Goal: Information Seeking & Learning: Learn about a topic

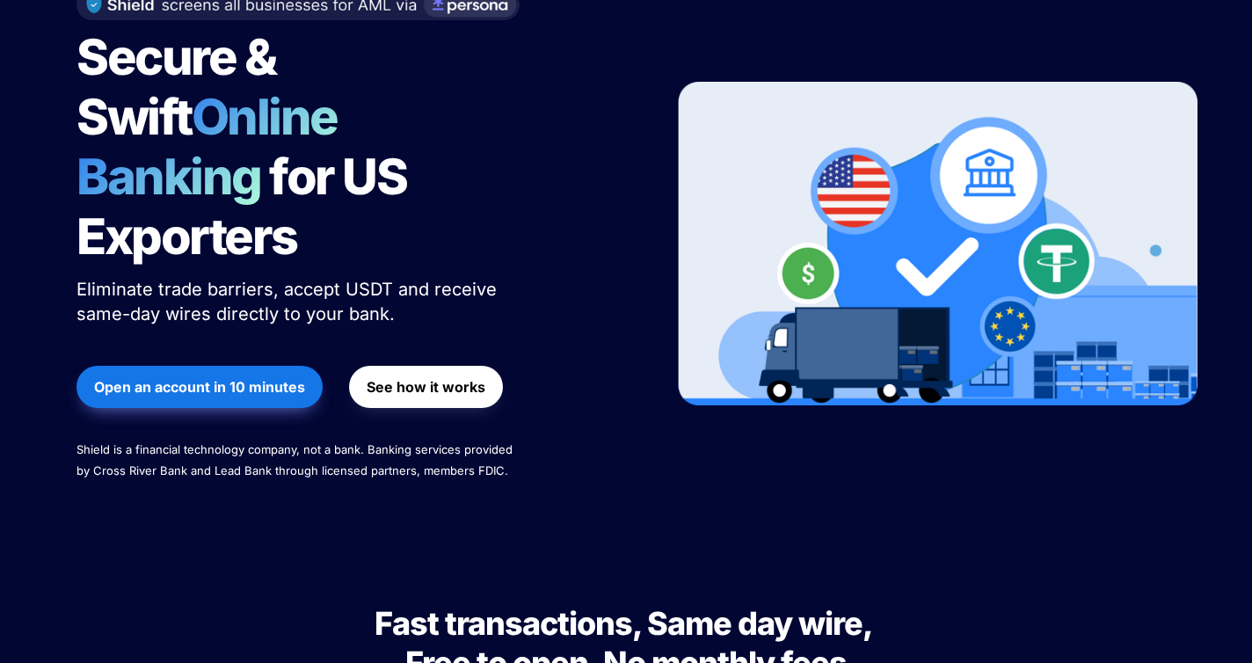
scroll to position [225, 0]
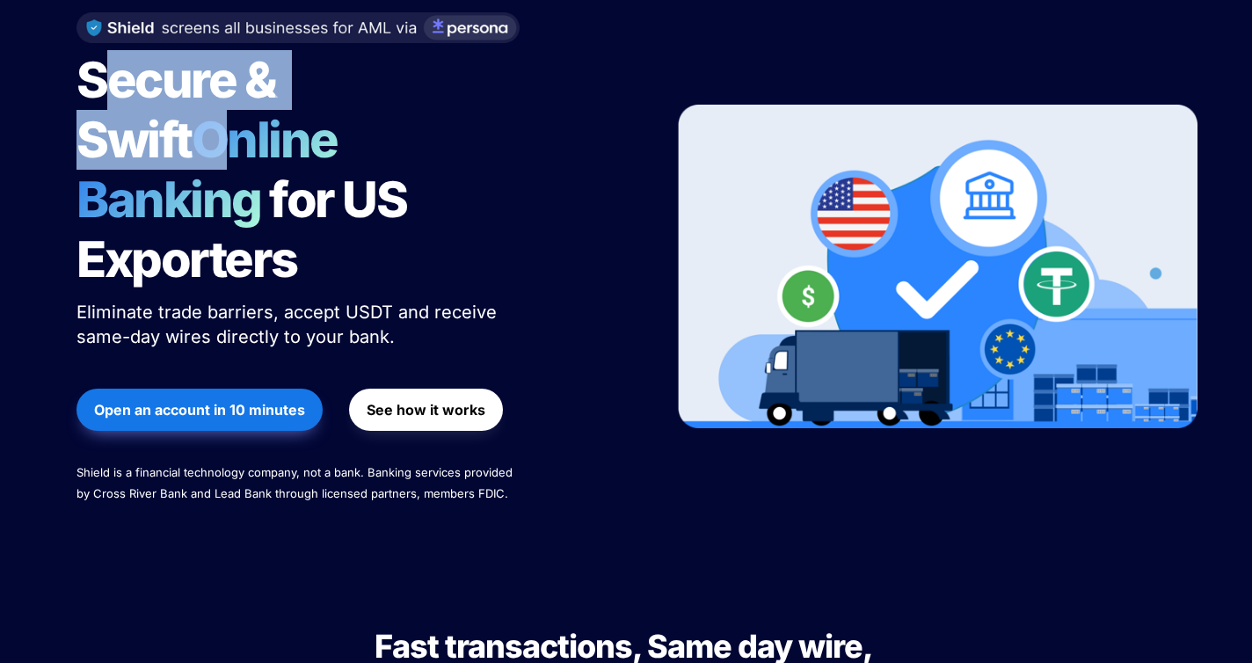
drag, startPoint x: 102, startPoint y: 42, endPoint x: 415, endPoint y: 61, distance: 313.5
click at [415, 61] on h1 "Secure & Swift Online Banking for US Exporters" at bounding box center [296, 169] width 440 height 253
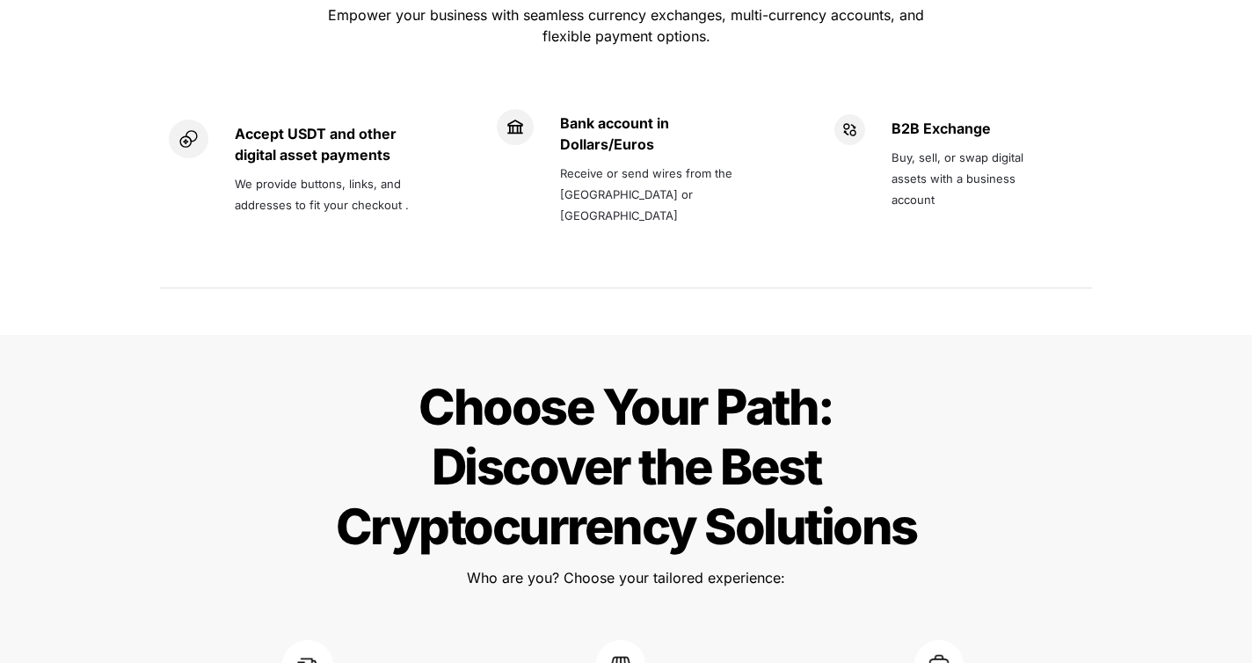
scroll to position [1555, 0]
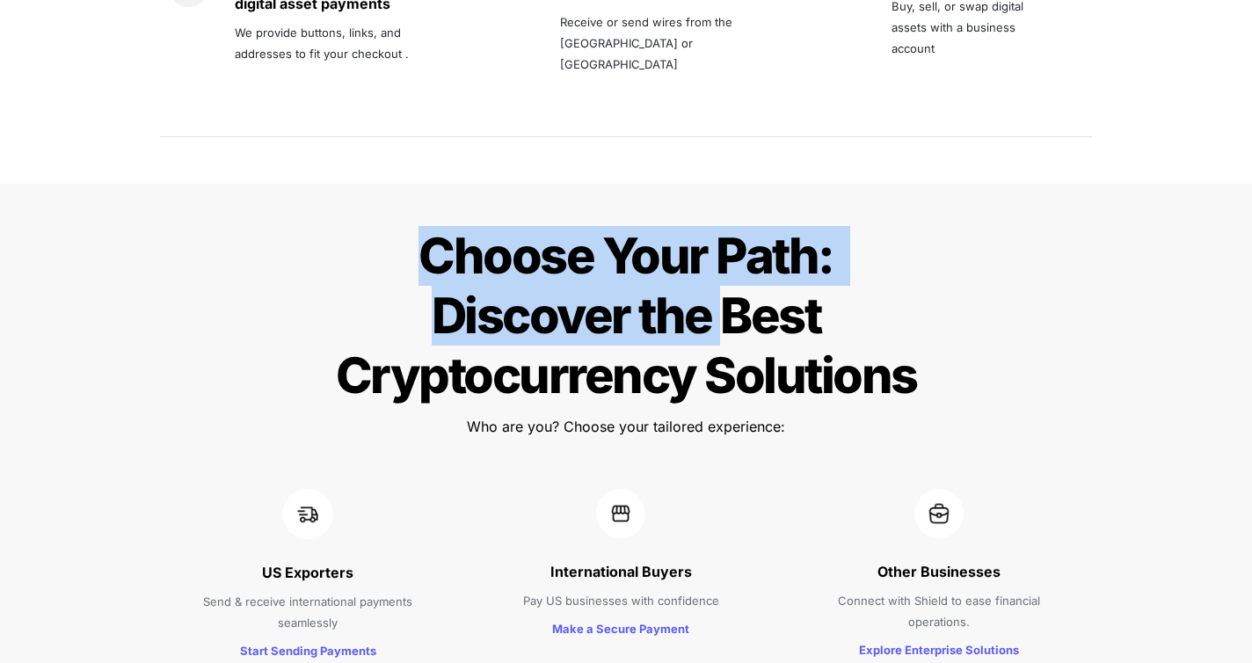
drag, startPoint x: 421, startPoint y: 165, endPoint x: 726, endPoint y: 242, distance: 314.5
click at [726, 242] on span "Choose Your Path: Discover the Best Cryptocurrency Solutions" at bounding box center [626, 315] width 581 height 179
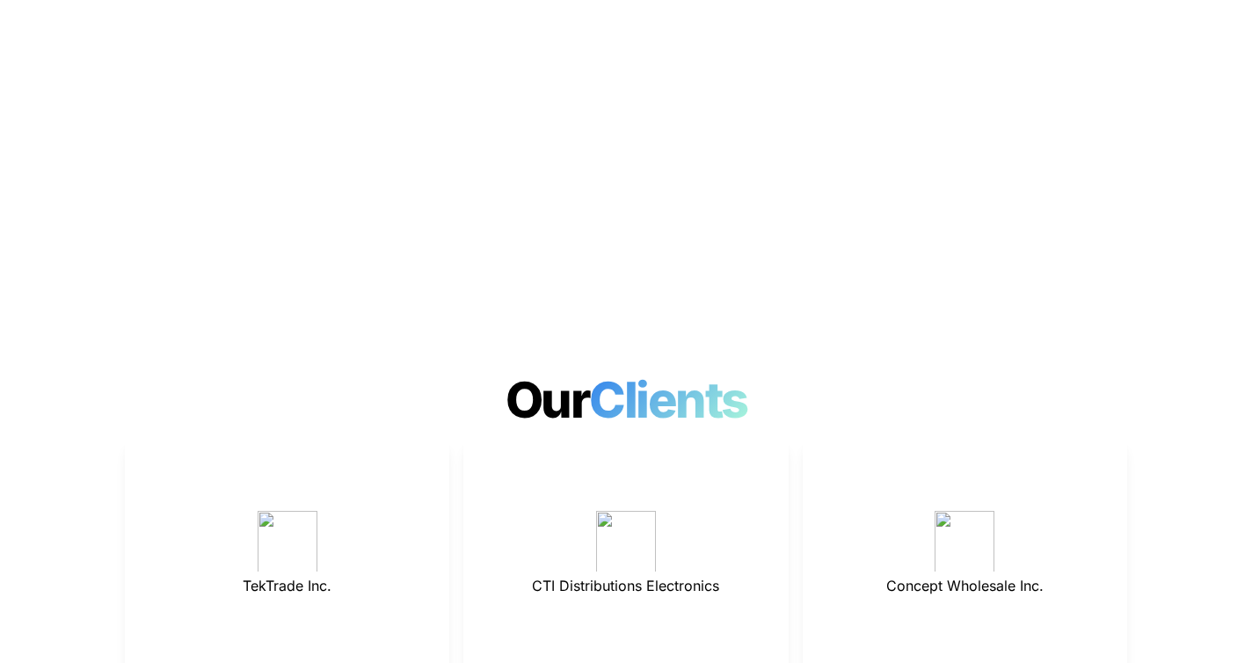
scroll to position [4592, 0]
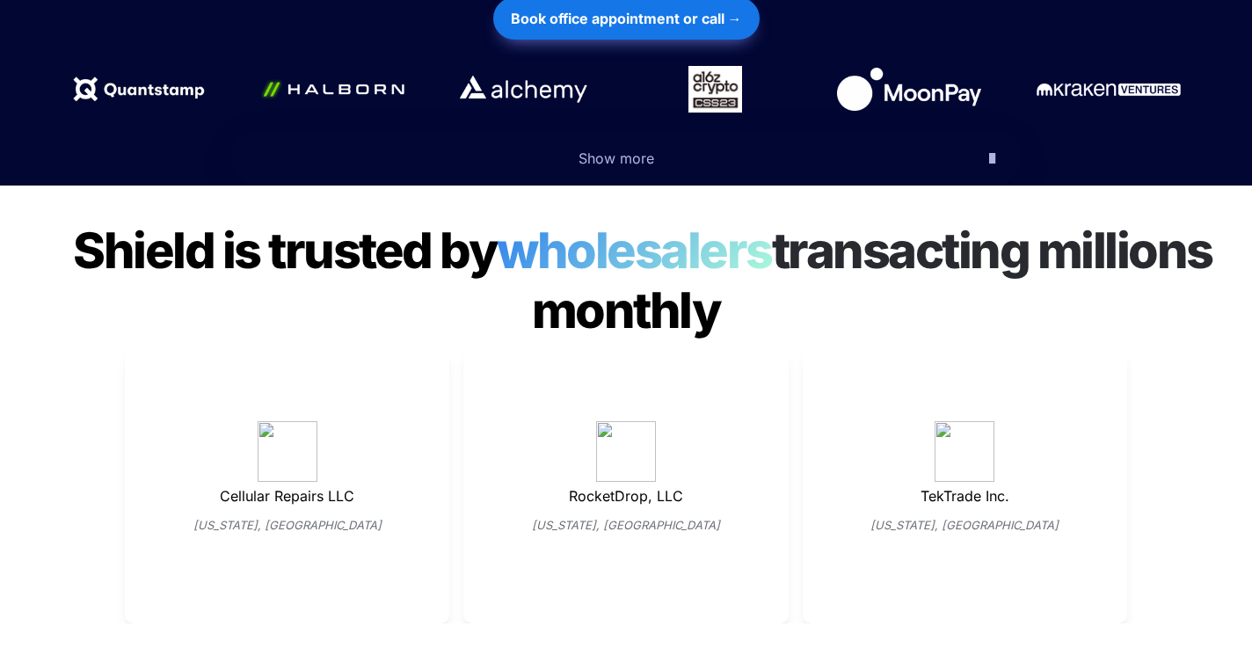
scroll to position [837, 0]
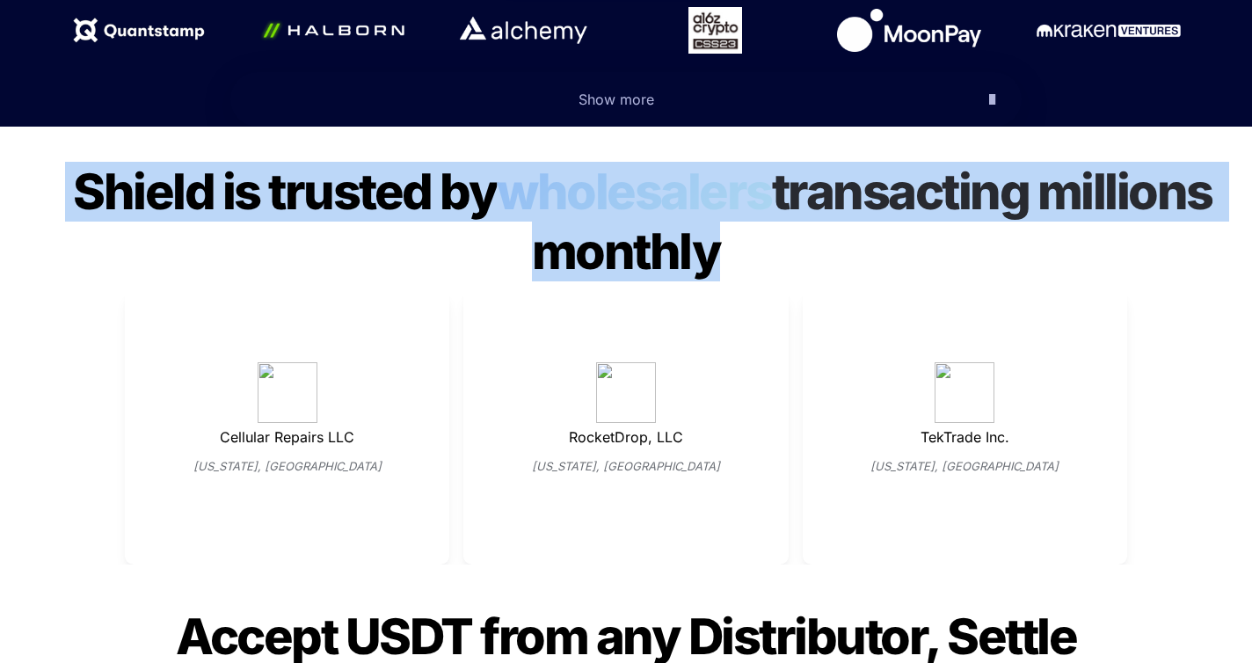
drag, startPoint x: 103, startPoint y: 162, endPoint x: 737, endPoint y: 214, distance: 636.0
click at [737, 214] on h1 "Shield is trusted by wholesalers transacting millions monthly" at bounding box center [626, 222] width 1252 height 134
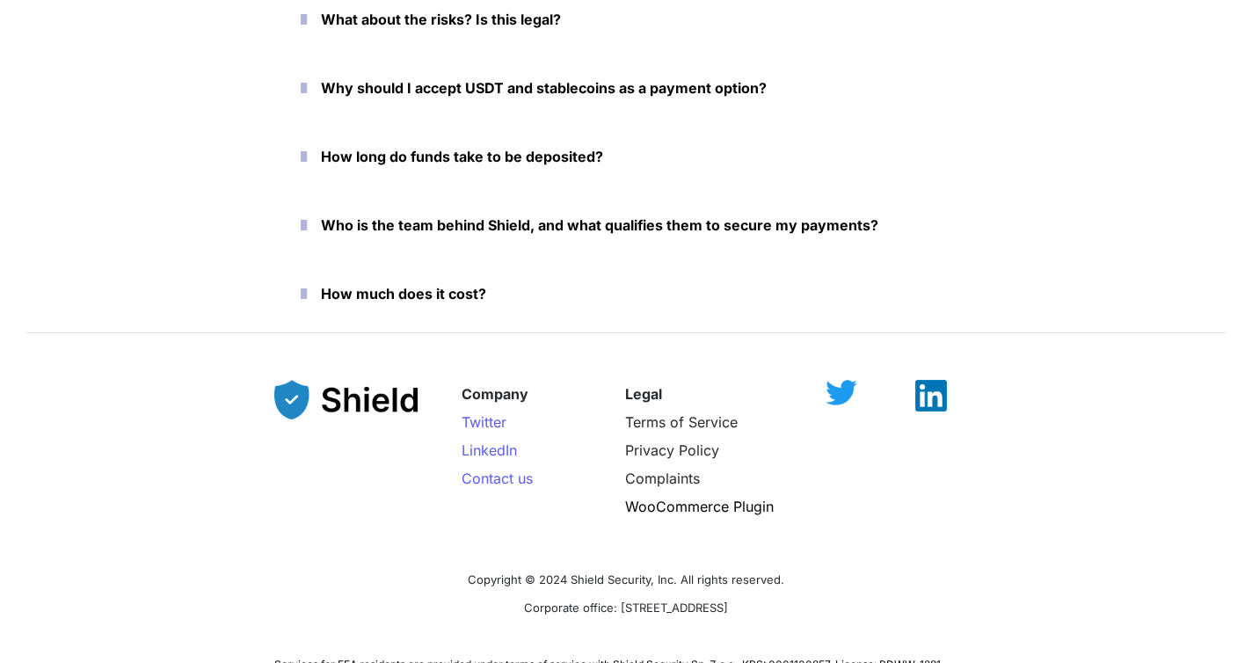
scroll to position [3793, 0]
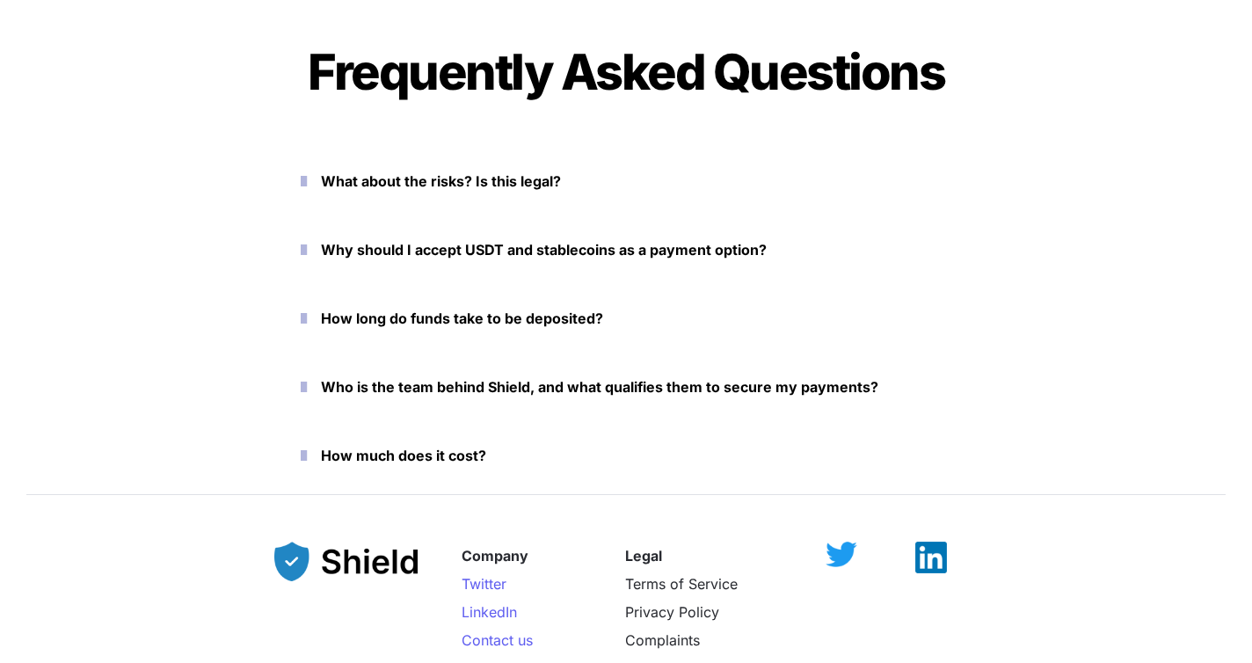
click at [307, 445] on icon "button" at bounding box center [304, 455] width 6 height 21
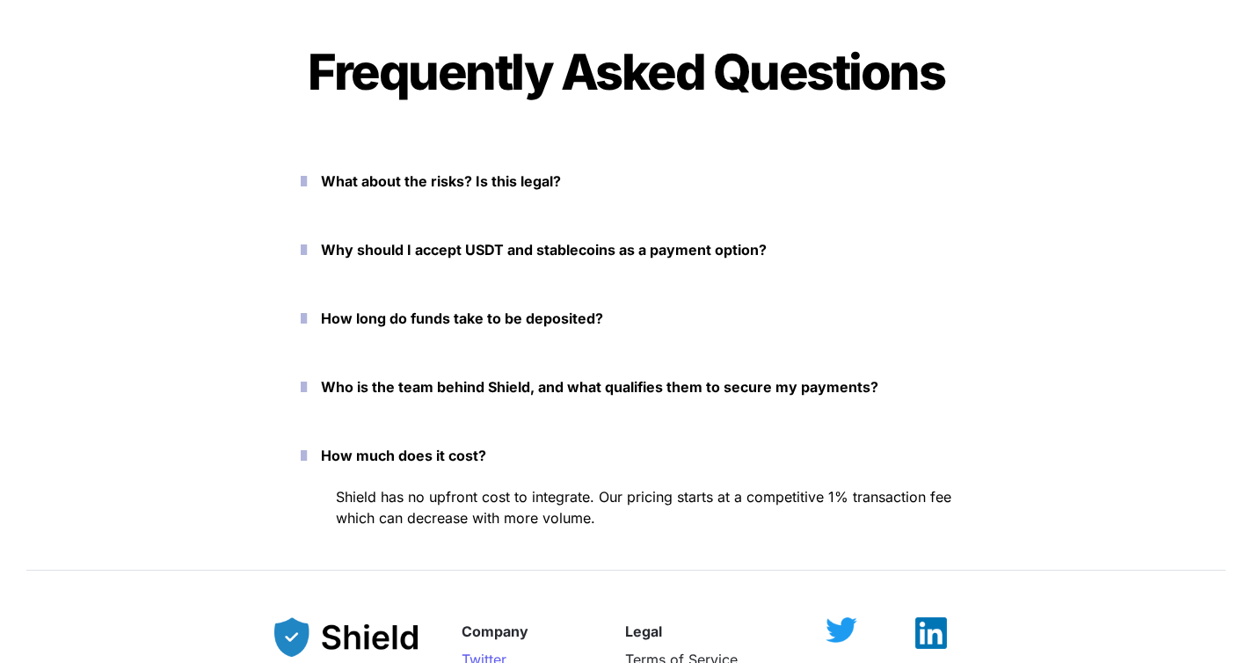
click at [307, 445] on icon "button" at bounding box center [304, 455] width 6 height 21
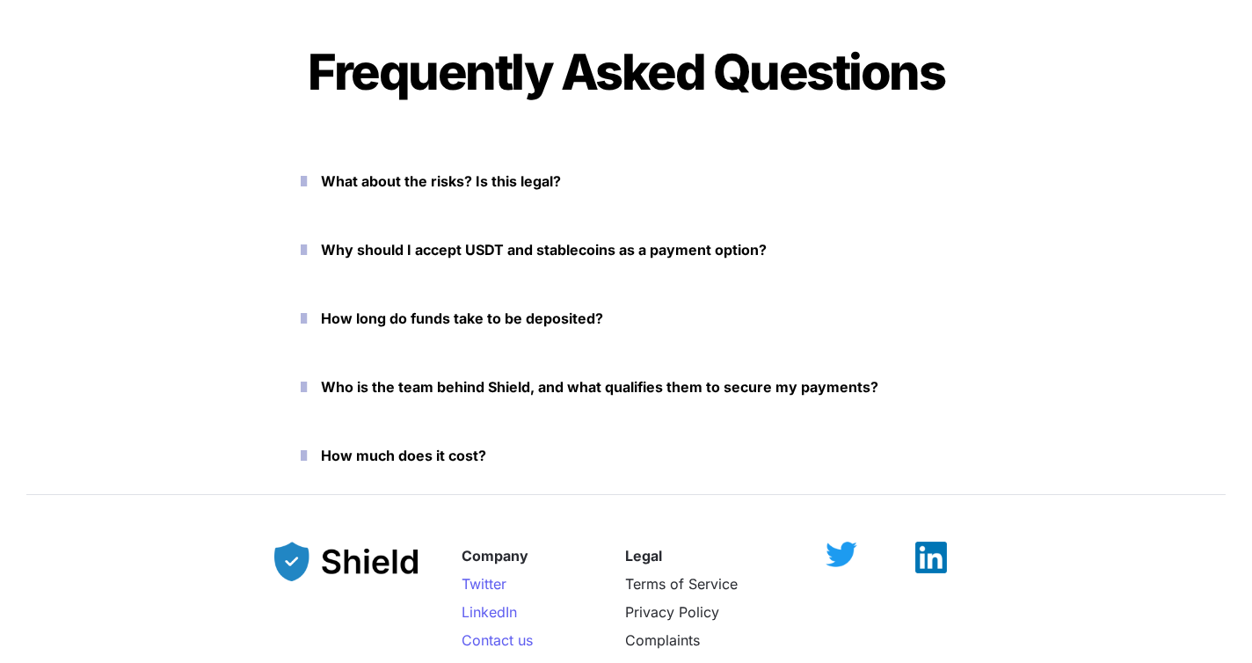
click at [307, 376] on icon "button" at bounding box center [304, 386] width 6 height 21
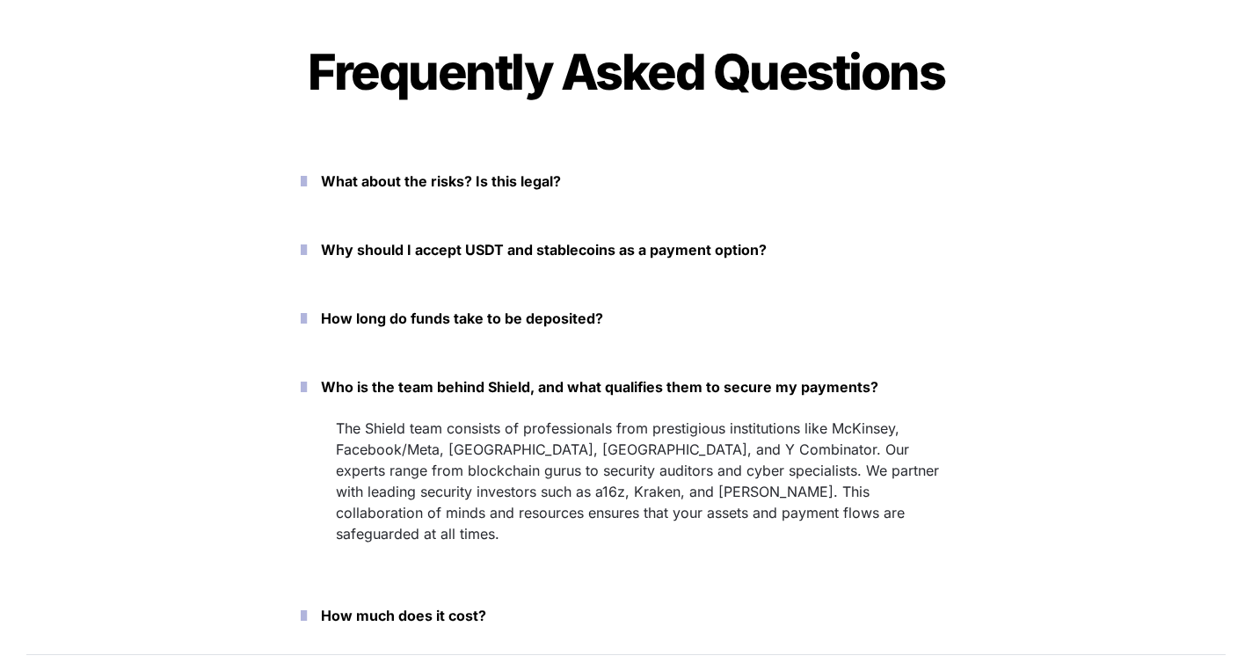
click at [307, 376] on icon "button" at bounding box center [304, 386] width 6 height 21
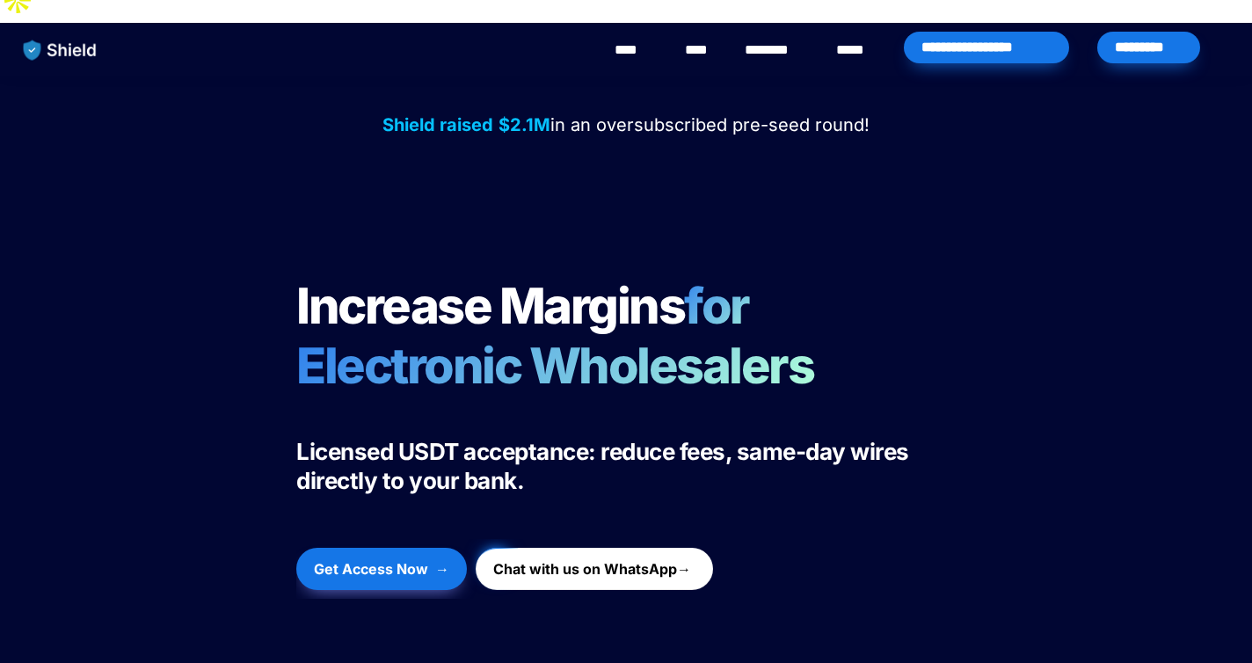
scroll to position [0, 0]
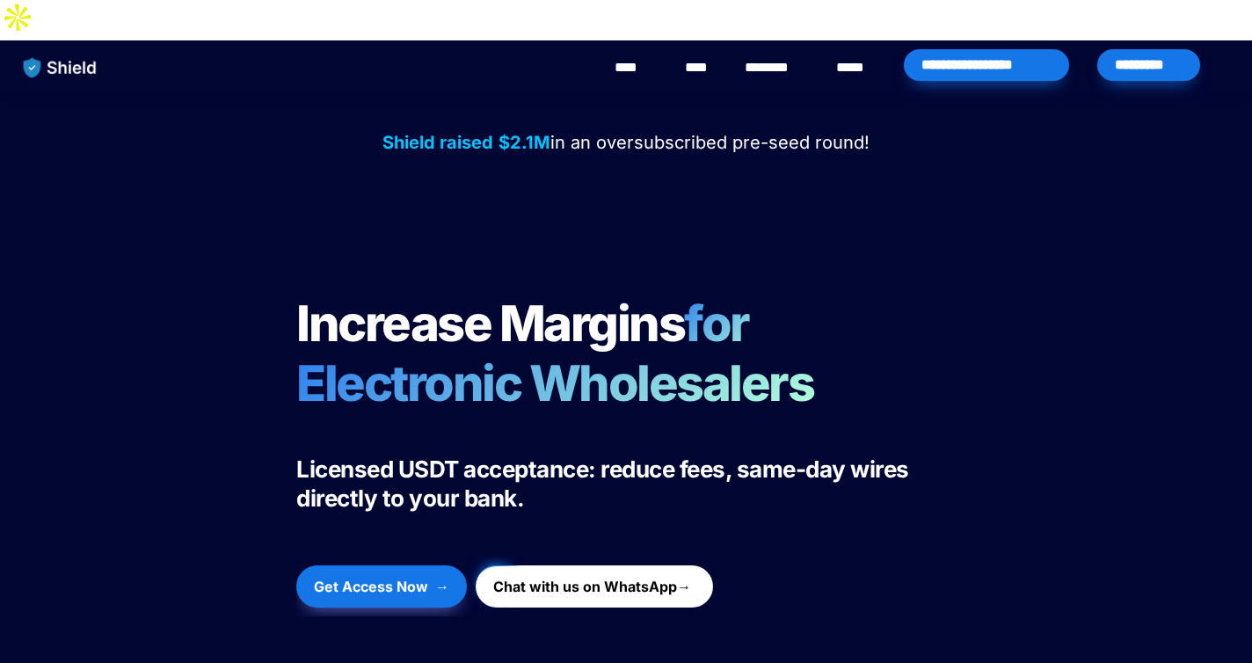
click at [59, 49] on img "main navigation" at bounding box center [60, 67] width 91 height 37
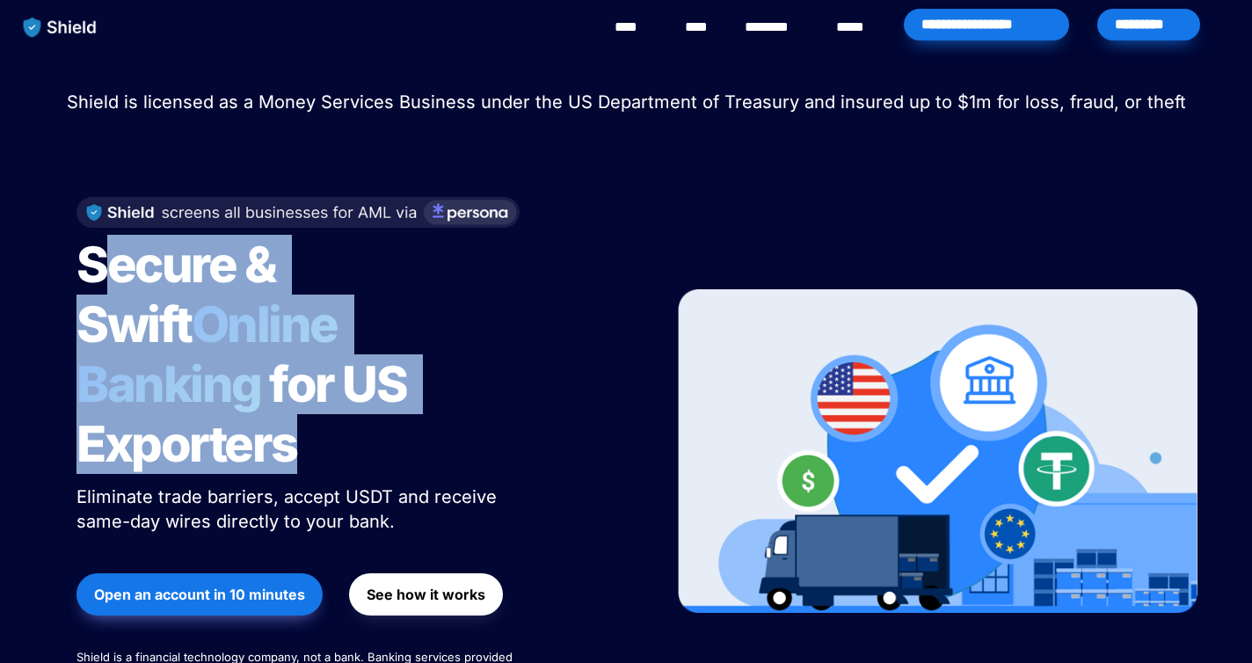
drag, startPoint x: 93, startPoint y: 288, endPoint x: 391, endPoint y: 411, distance: 322.1
click at [391, 411] on h1 "Secure & Swift Online Banking for US Exporters" at bounding box center [296, 354] width 440 height 253
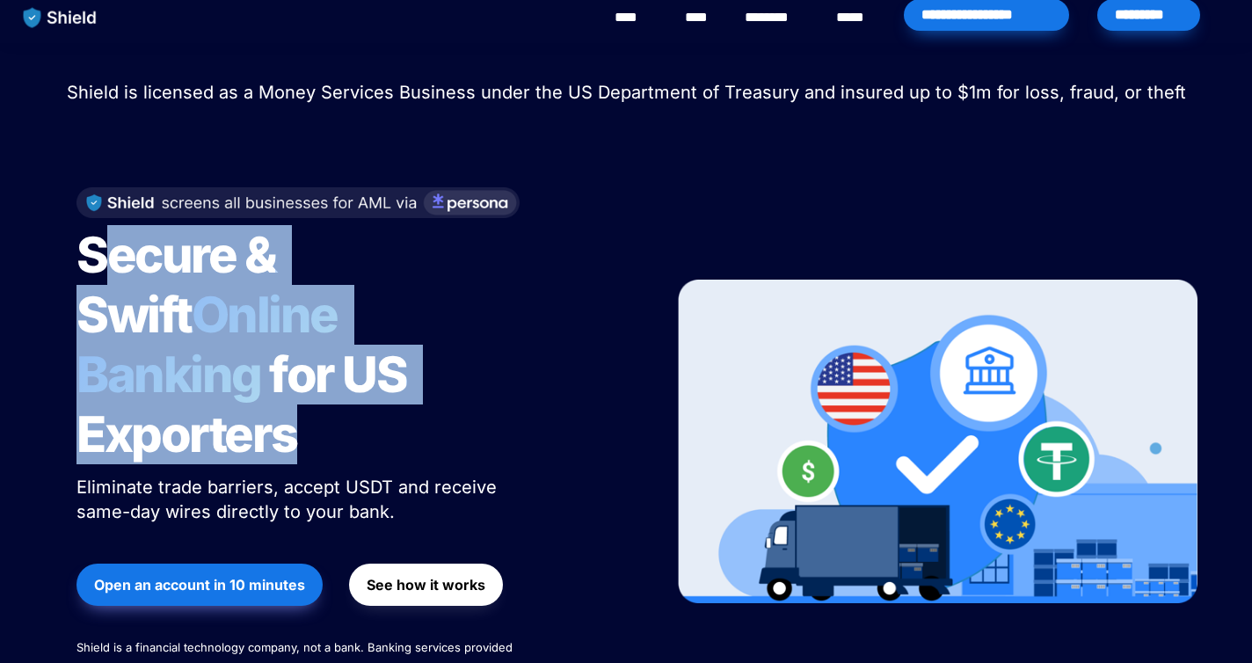
scroll to position [76, 0]
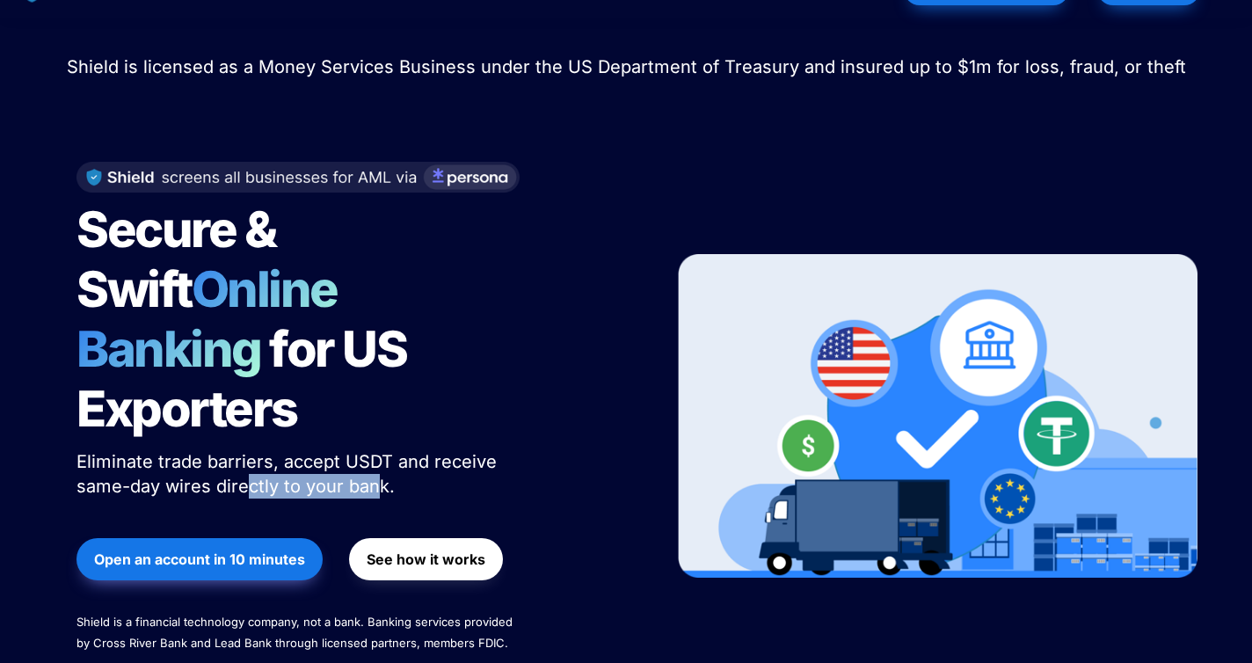
drag, startPoint x: 374, startPoint y: 384, endPoint x: 241, endPoint y: 376, distance: 133.9
click at [241, 451] on span "Eliminate trade barriers, accept USDT and receive same-day wires directly to yo…" at bounding box center [288, 474] width 425 height 46
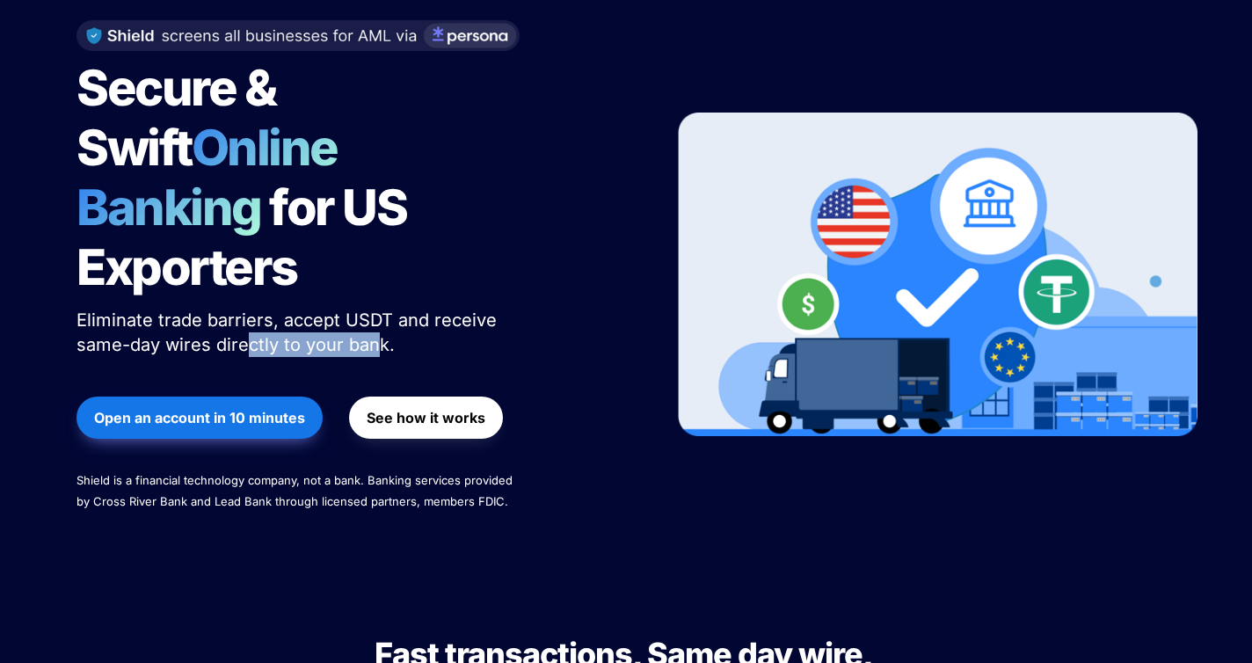
scroll to position [402, 0]
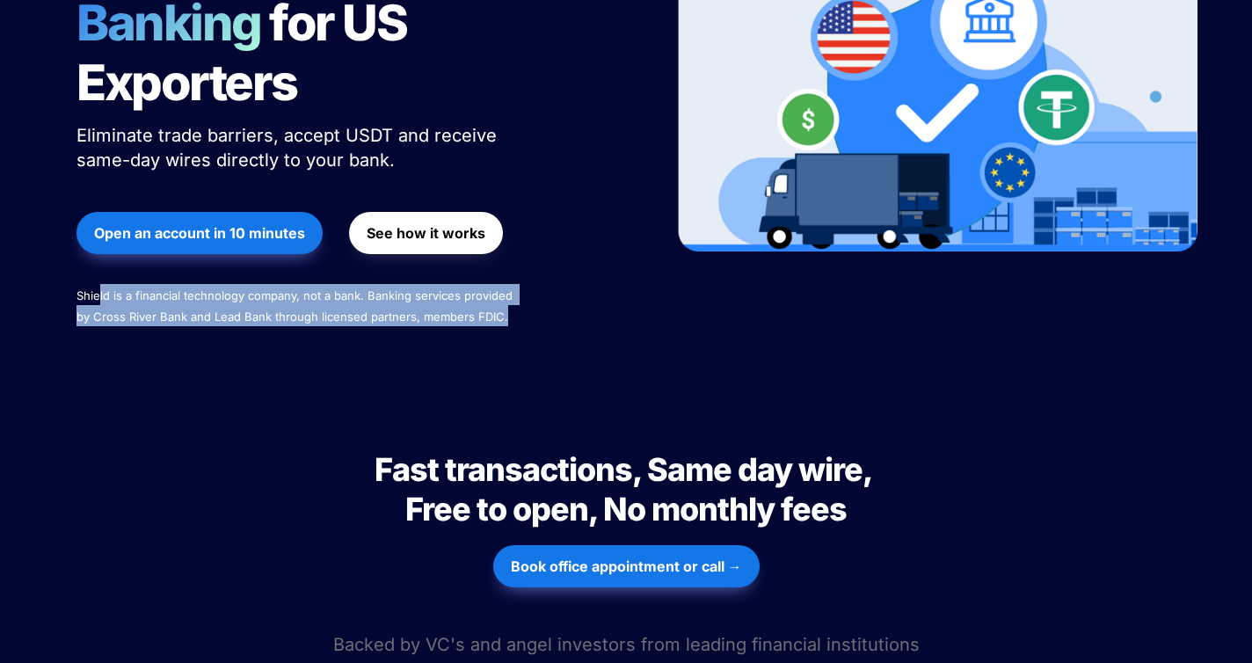
drag, startPoint x: 121, startPoint y: 193, endPoint x: 511, endPoint y: 233, distance: 391.5
click at [511, 233] on div "Secure & Swift Online Banking for US Exporters Eliminate trade barriers, accept…" at bounding box center [353, 90] width 597 height 544
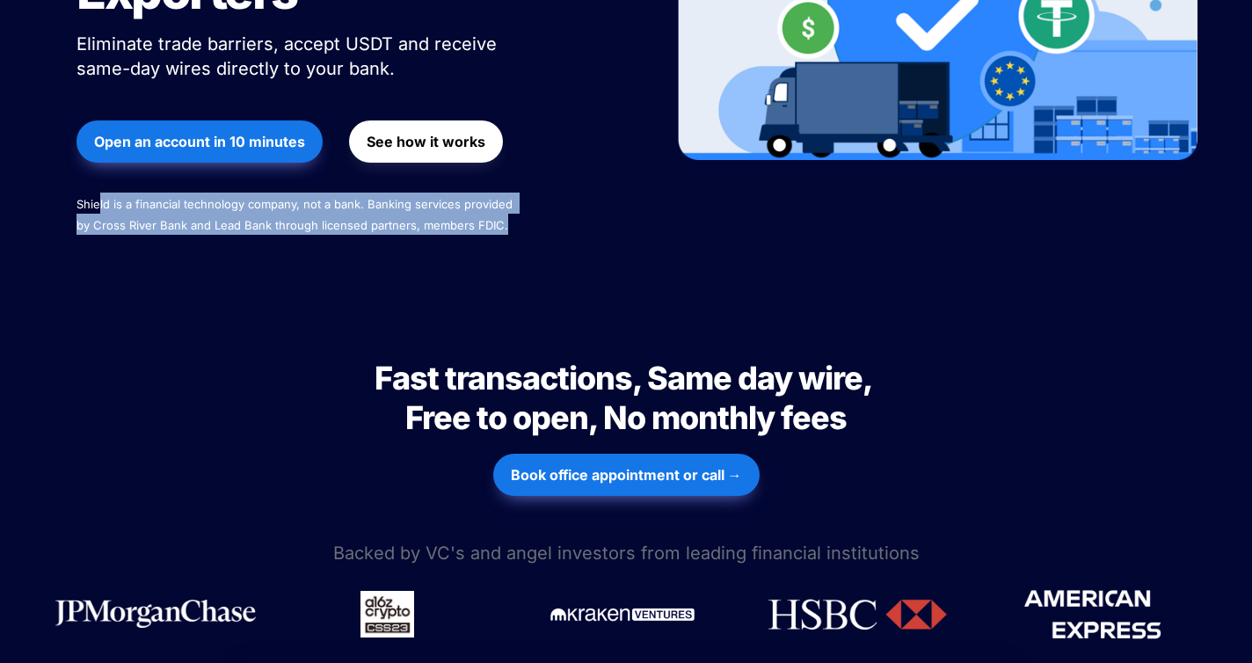
scroll to position [581, 0]
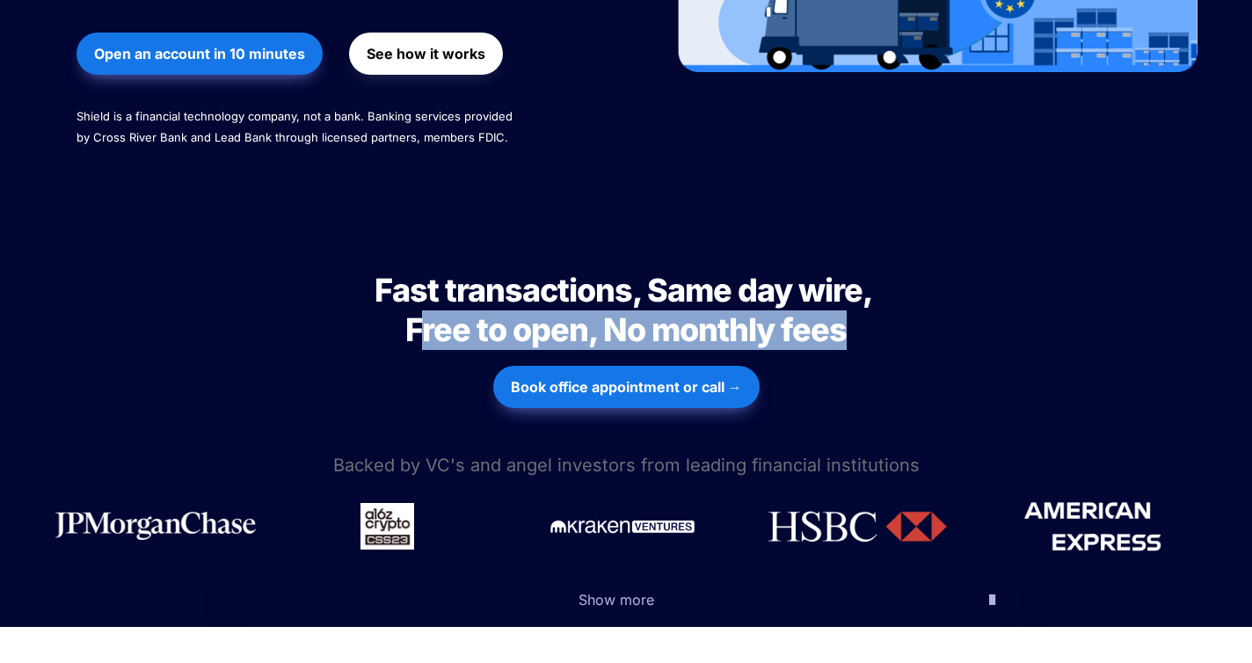
drag, startPoint x: 418, startPoint y: 215, endPoint x: 730, endPoint y: 250, distance: 313.9
click at [730, 264] on h2 "Fast transactions, Same day wire, Free to open, No monthly fees" at bounding box center [625, 310] width 615 height 93
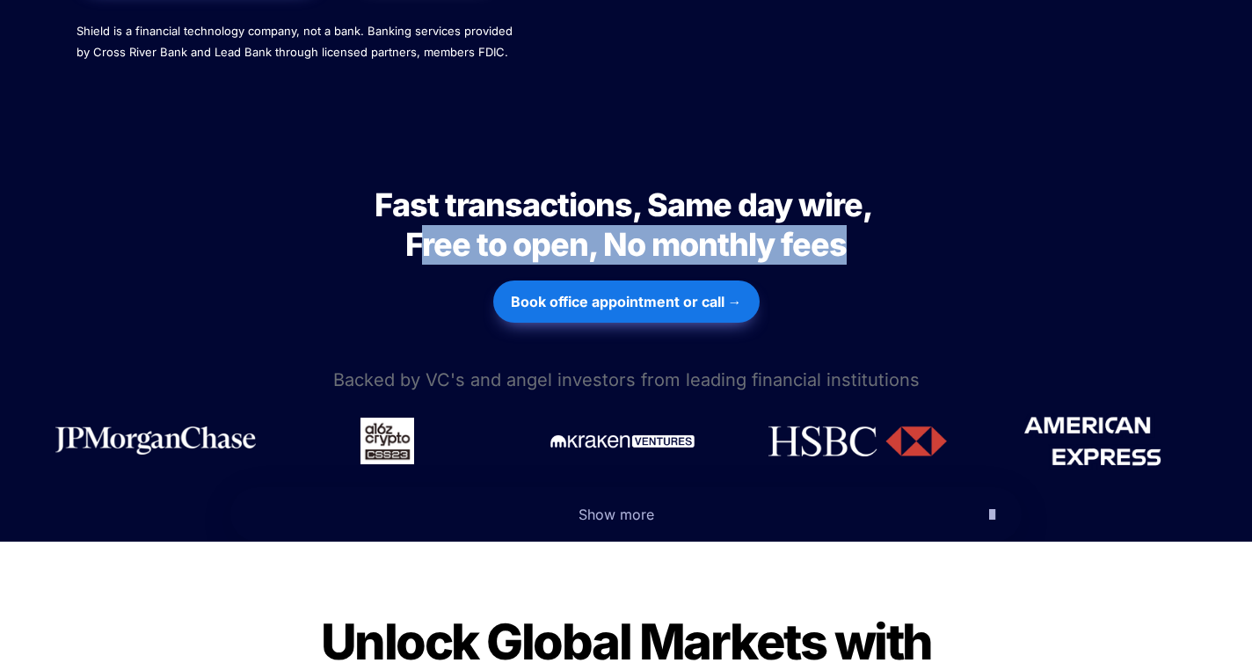
scroll to position [810, 0]
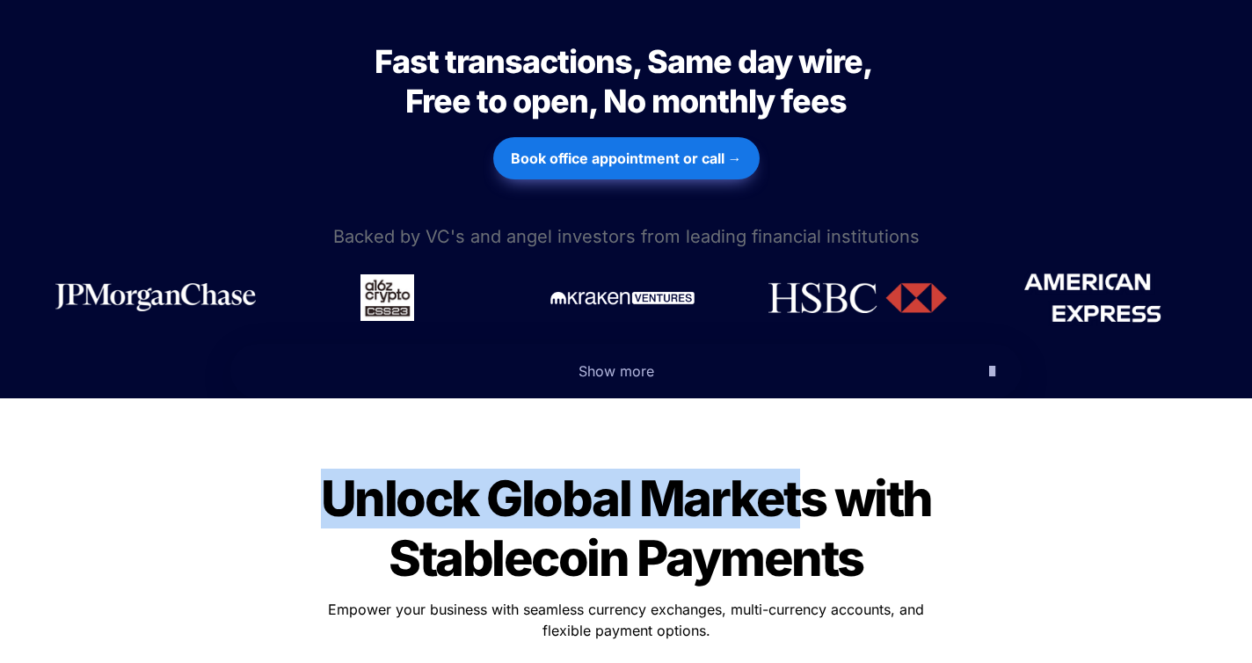
drag, startPoint x: 331, startPoint y: 393, endPoint x: 796, endPoint y: 425, distance: 465.2
click at [796, 462] on h1 "Unlock Global Markets with Stablecoin Payments" at bounding box center [625, 529] width 615 height 134
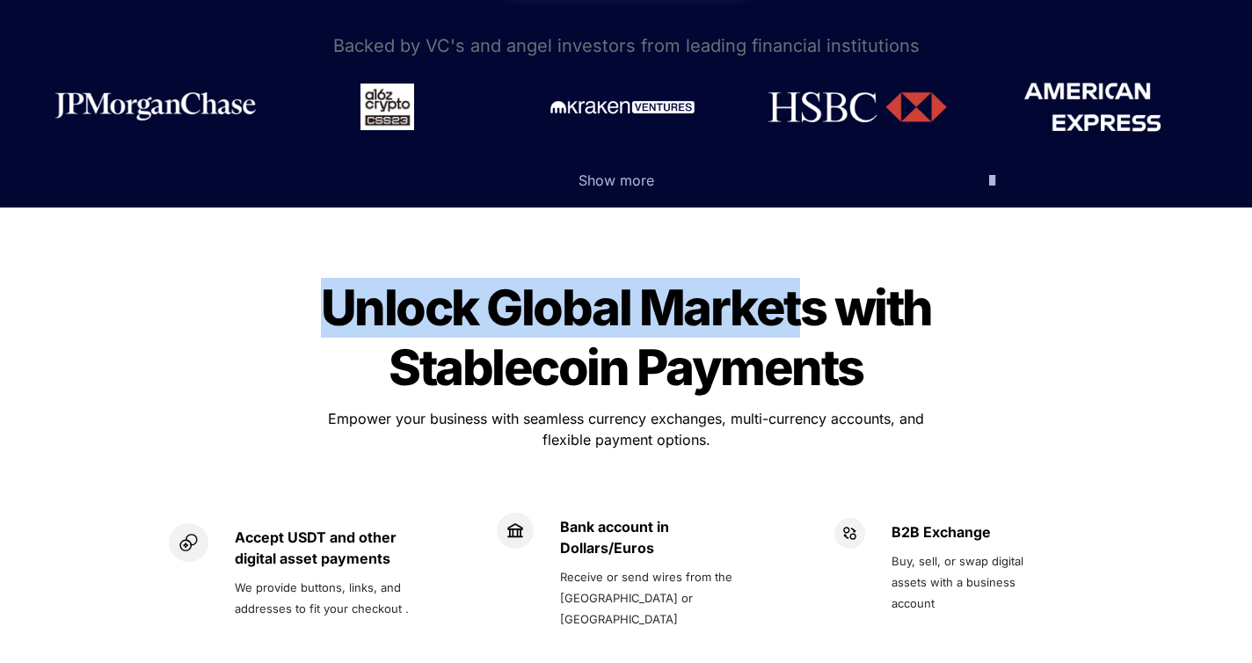
scroll to position [1045, 0]
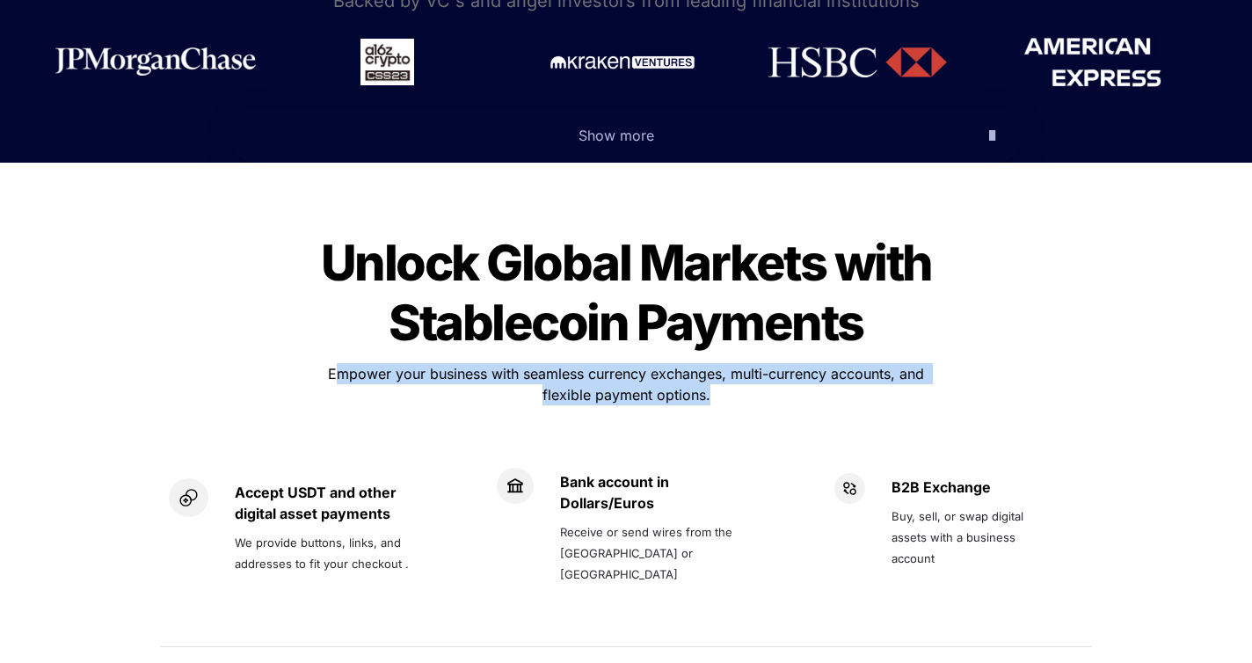
drag, startPoint x: 331, startPoint y: 275, endPoint x: 818, endPoint y: 294, distance: 487.4
click at [818, 360] on p "Empower your business with seamless currency exchanges, multi-currency accounts…" at bounding box center [625, 384] width 615 height 49
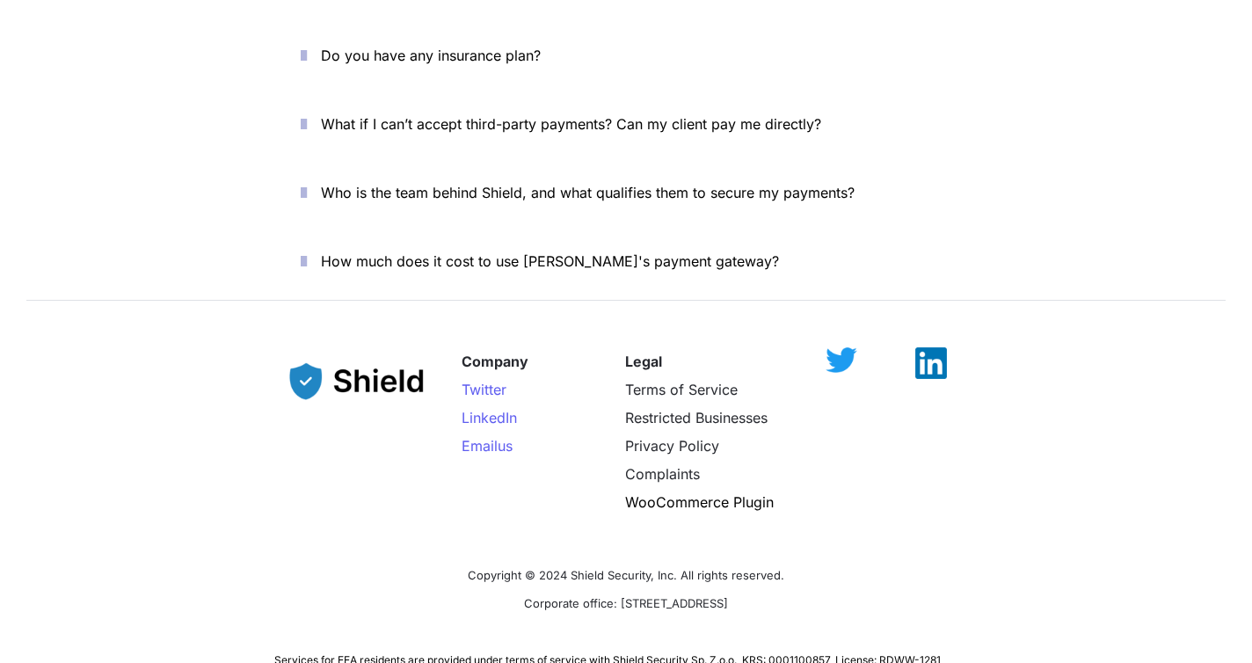
scroll to position [6393, 0]
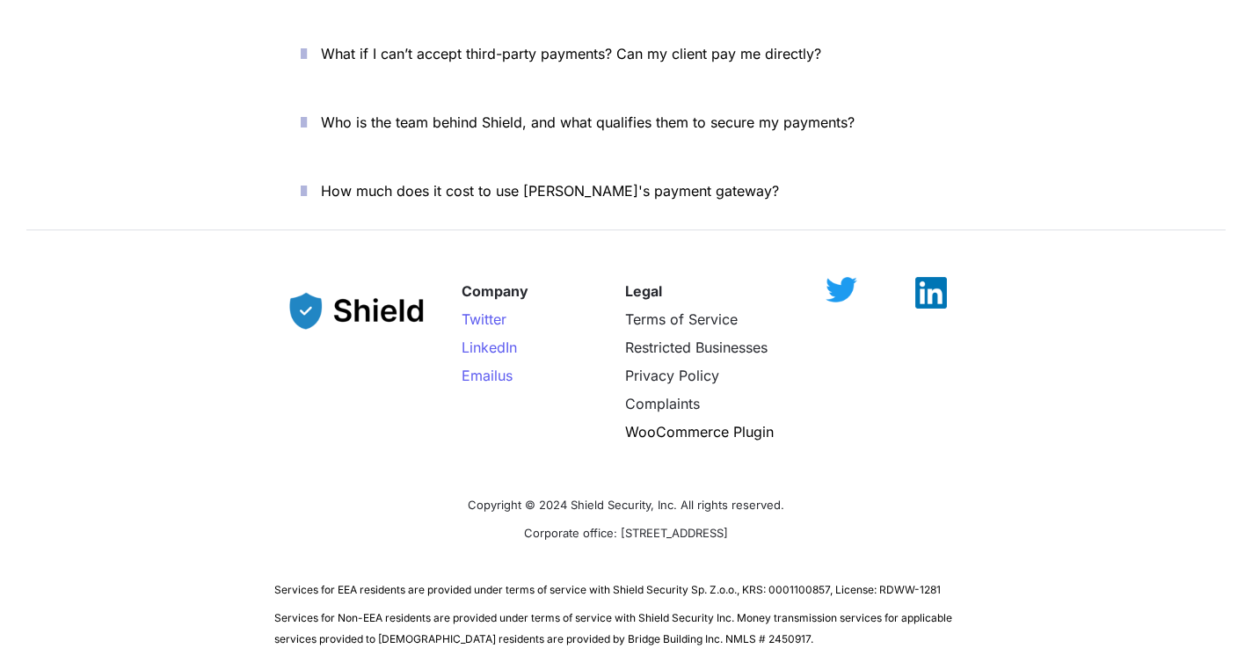
drag, startPoint x: 772, startPoint y: 432, endPoint x: 577, endPoint y: 432, distance: 195.2
click at [577, 526] on span "Corporate office: [STREET_ADDRESS]" at bounding box center [626, 533] width 204 height 14
copy span "2608 NW 72nd Ave, Miami, FL 33122"
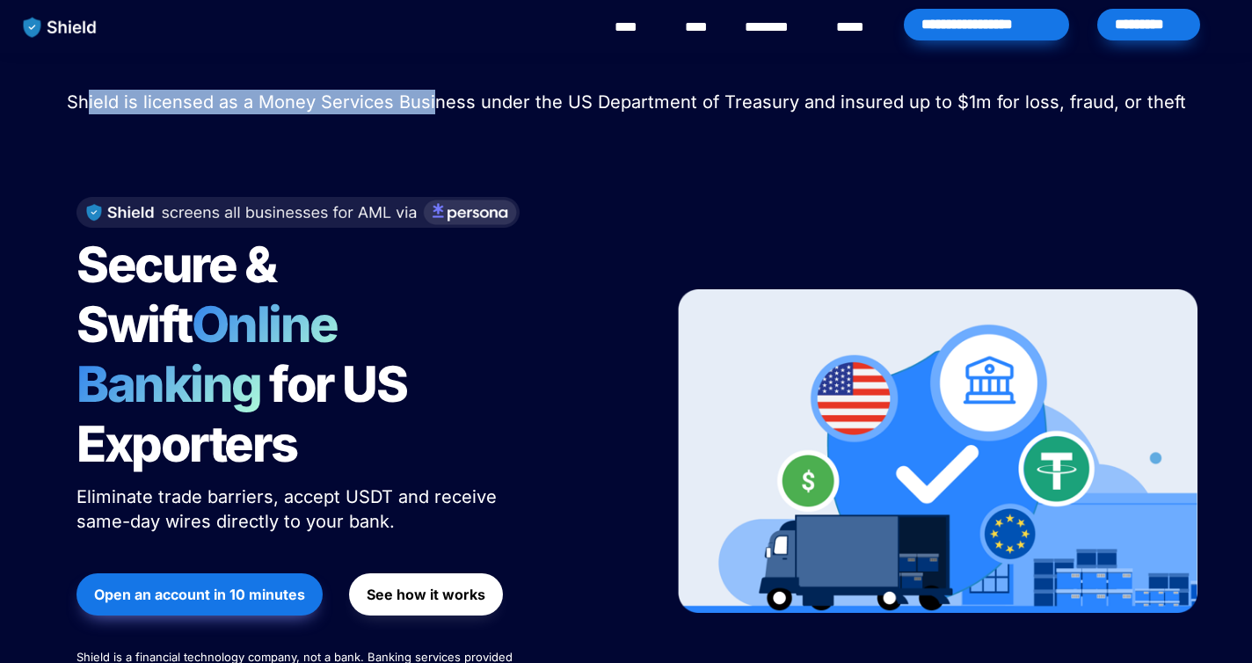
drag, startPoint x: 98, startPoint y: 105, endPoint x: 438, endPoint y: 105, distance: 339.3
click at [438, 105] on span "Shield is licensed as a Money Services Business under the US Department of Trea…" at bounding box center [626, 101] width 1119 height 21
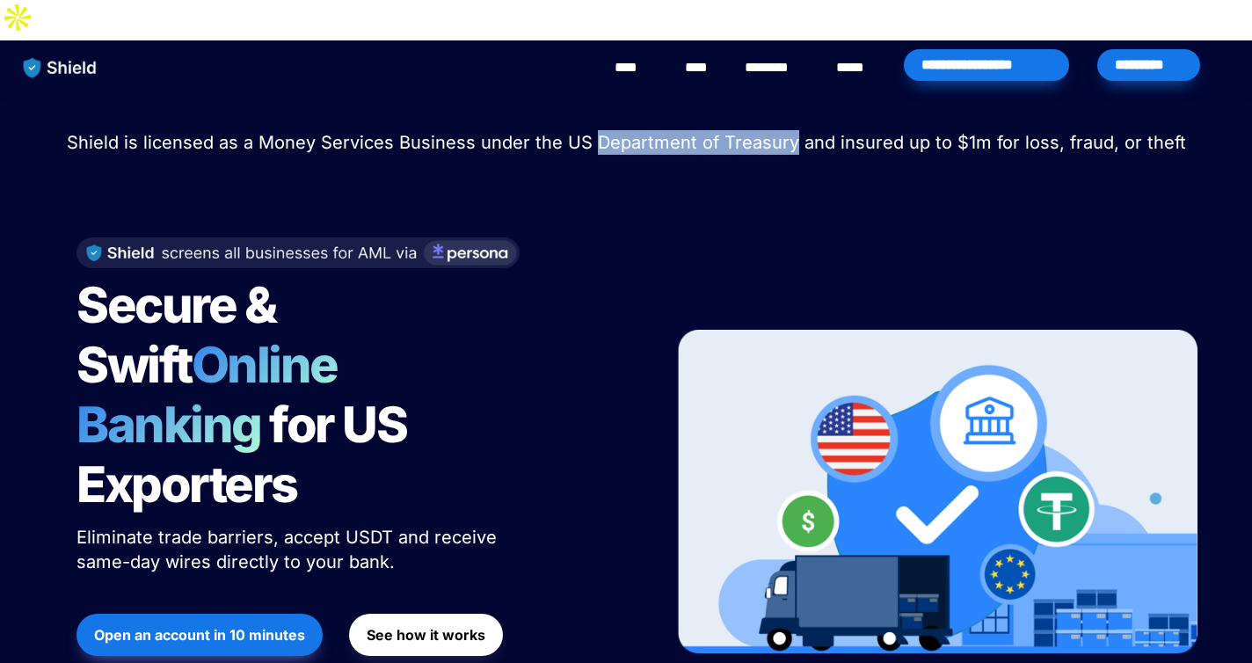
drag, startPoint x: 690, startPoint y: 98, endPoint x: 796, endPoint y: 105, distance: 106.6
click at [796, 132] on span "Shield is licensed as a Money Services Business under the US Department of Trea…" at bounding box center [626, 142] width 1119 height 21
click at [803, 127] on p "Shield is licensed as a Money Services Business under the US Department of Trea…" at bounding box center [626, 143] width 1208 height 32
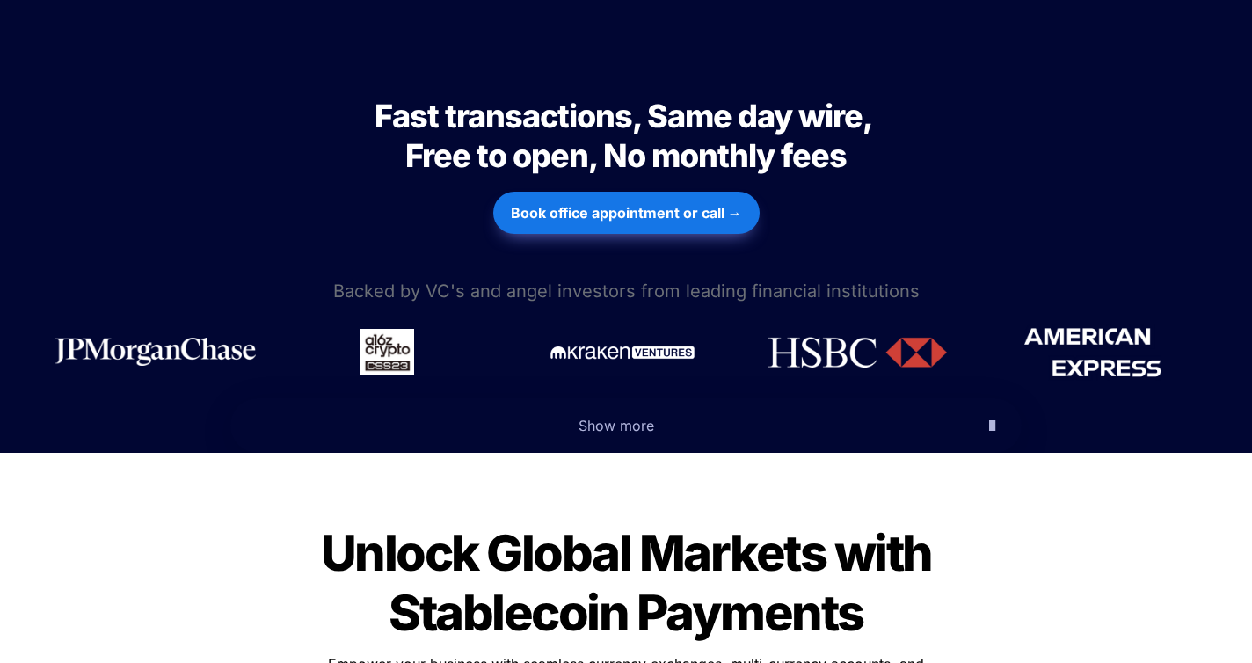
scroll to position [1096, 0]
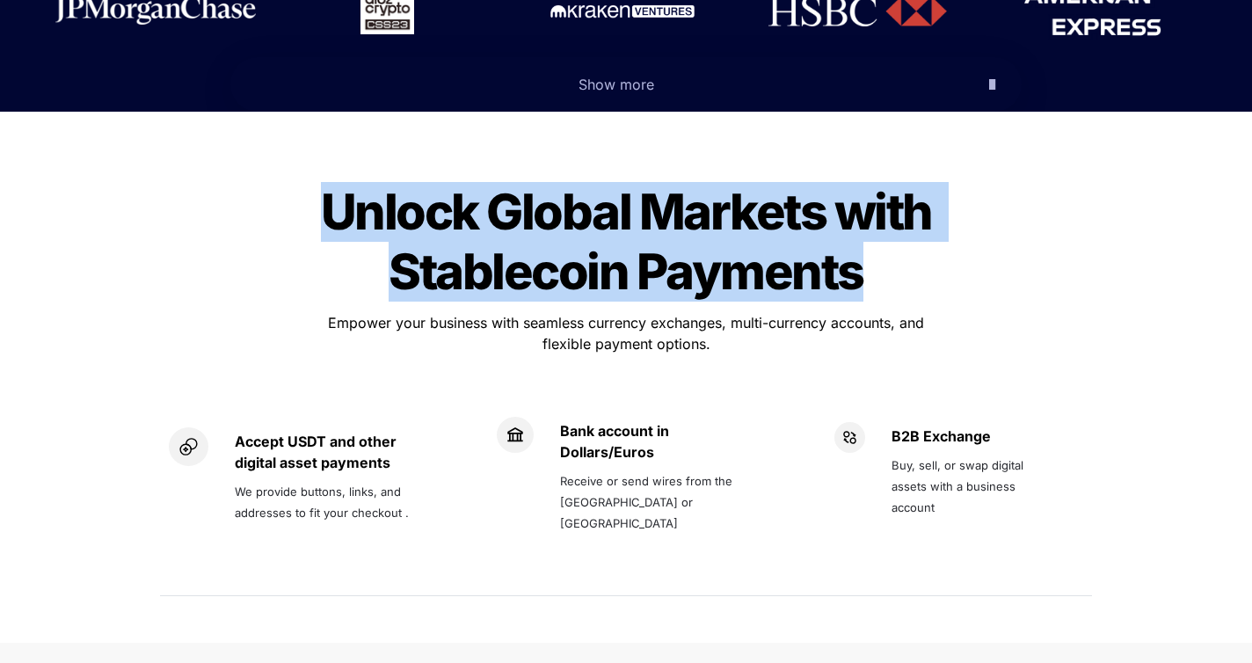
drag, startPoint x: 335, startPoint y: 105, endPoint x: 908, endPoint y: 180, distance: 578.0
click at [908, 180] on h1 "Unlock Global Markets with Stablecoin Payments" at bounding box center [625, 242] width 615 height 134
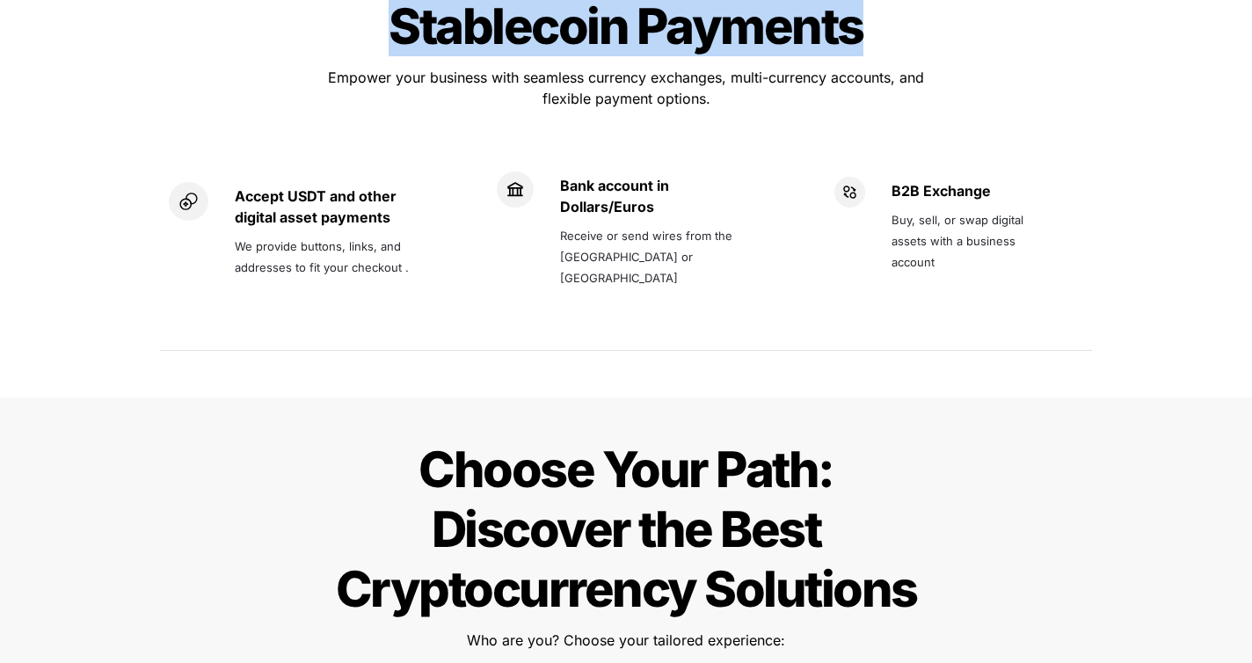
scroll to position [1446, 0]
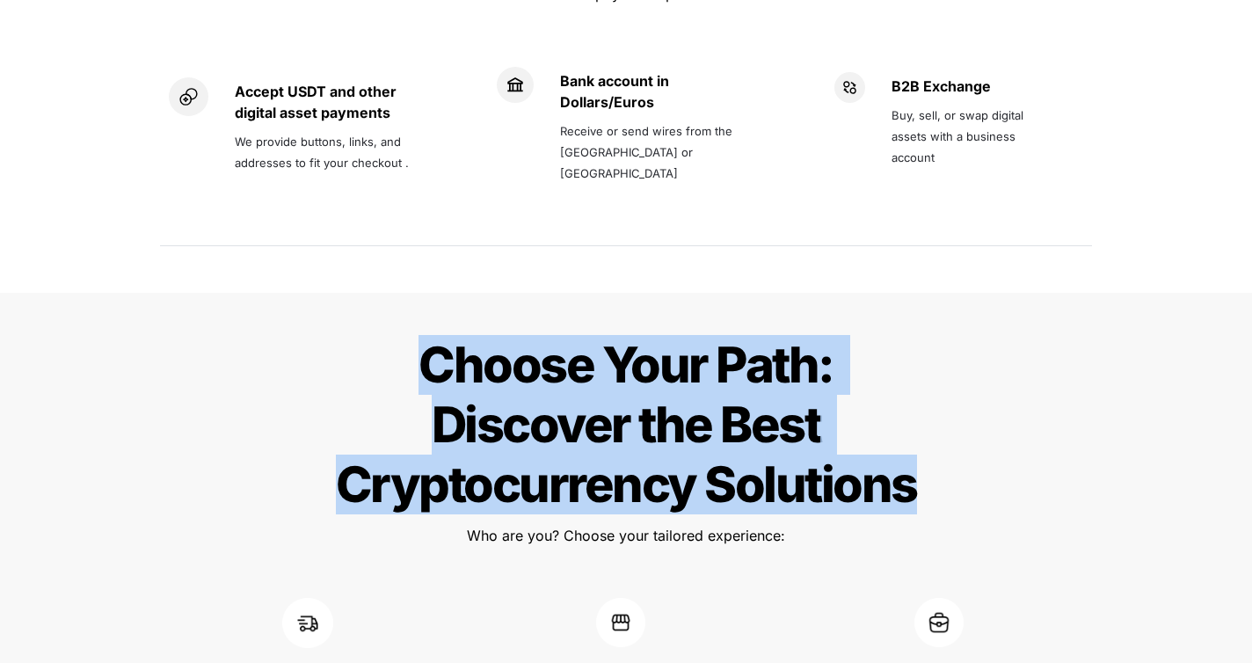
drag, startPoint x: 411, startPoint y: 273, endPoint x: 913, endPoint y: 404, distance: 519.0
click at [913, 404] on h1 "Choose Your Path: Discover the Best Cryptocurrency Solutions" at bounding box center [625, 424] width 615 height 193
